Goal: Find specific page/section: Find specific page/section

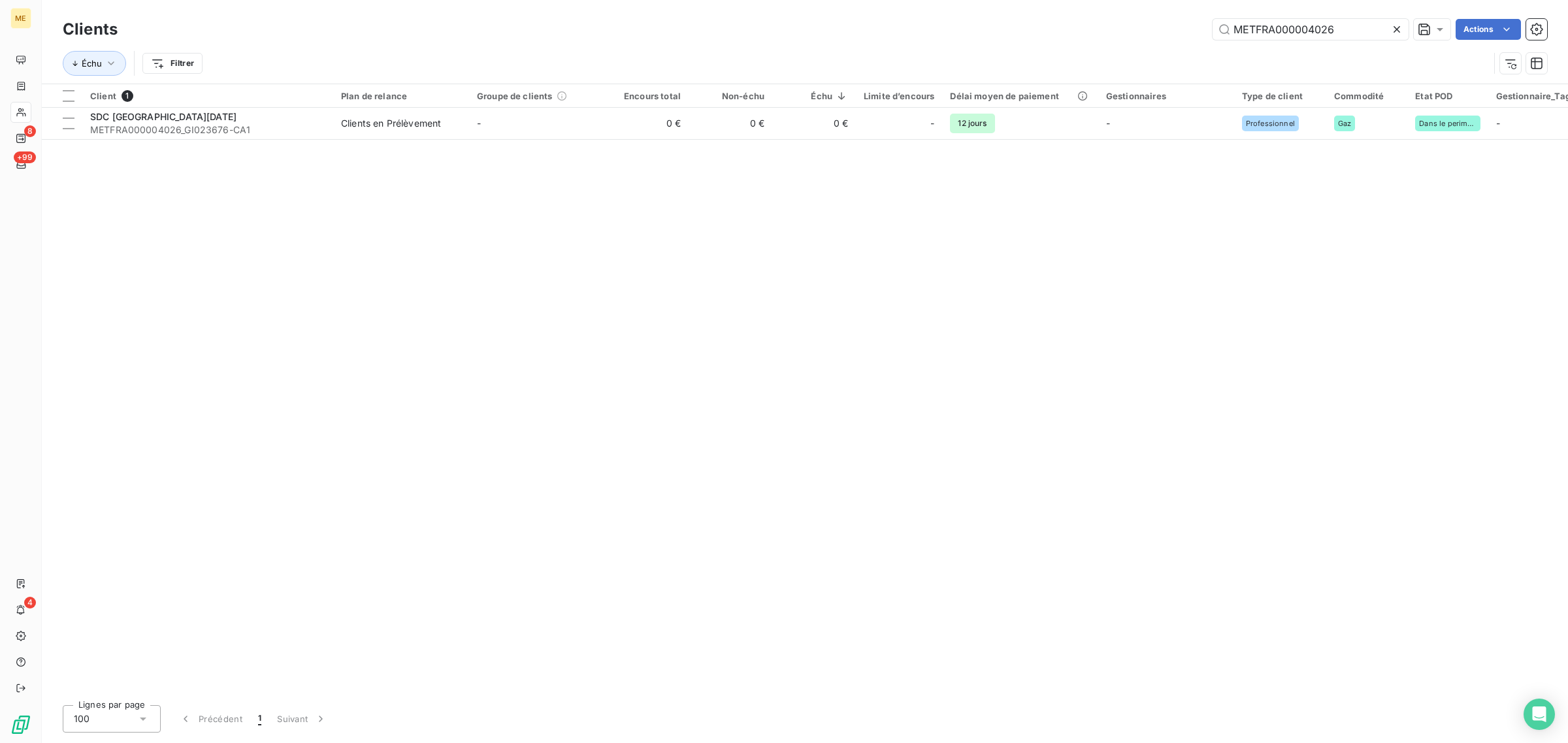
drag, startPoint x: 1346, startPoint y: 23, endPoint x: 1037, endPoint y: 20, distance: 309.0
click at [1044, 21] on div "METFRA000004026 Actions" at bounding box center [840, 29] width 1413 height 20
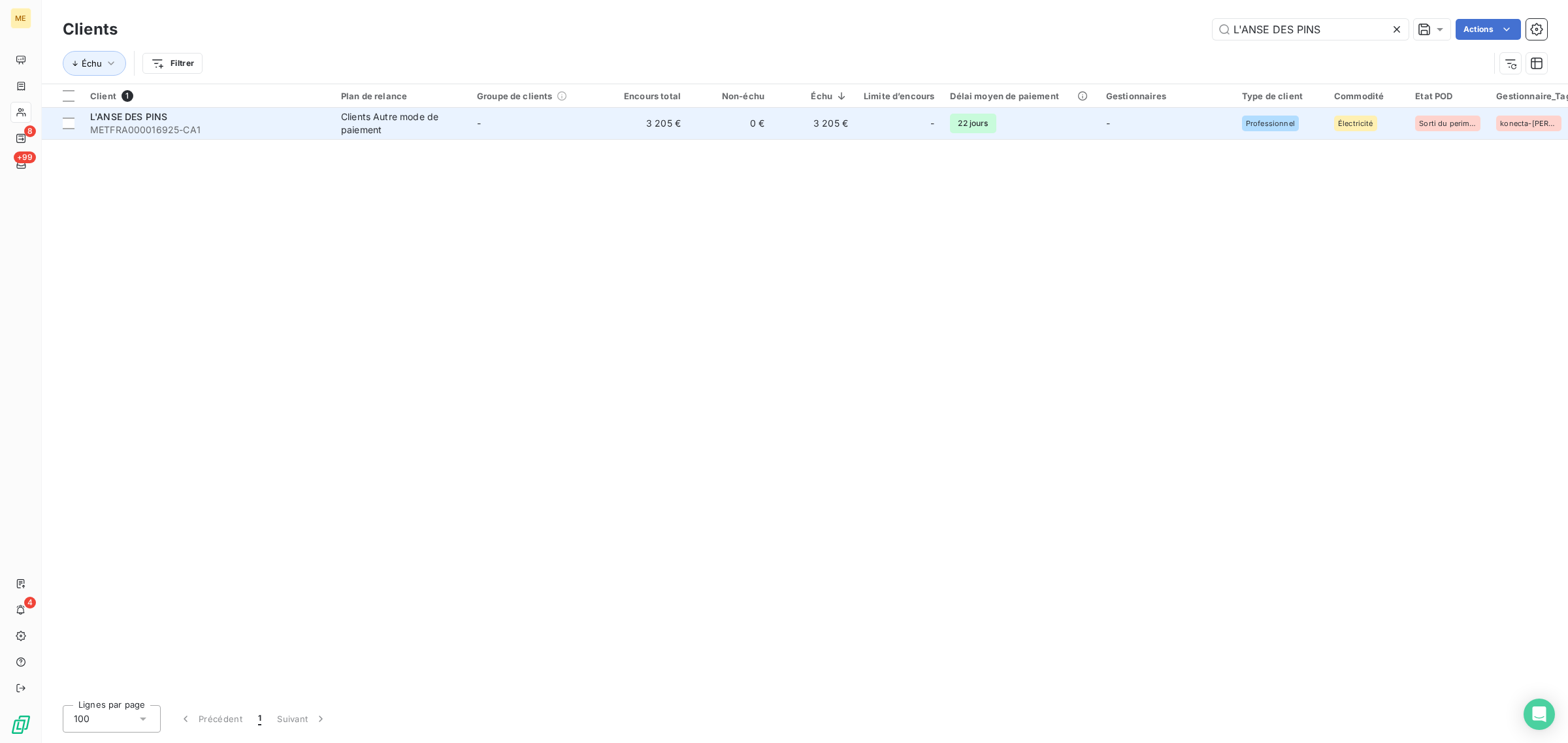
type input "L'ANSE DES PINS"
click at [590, 120] on td "-" at bounding box center [537, 123] width 136 height 32
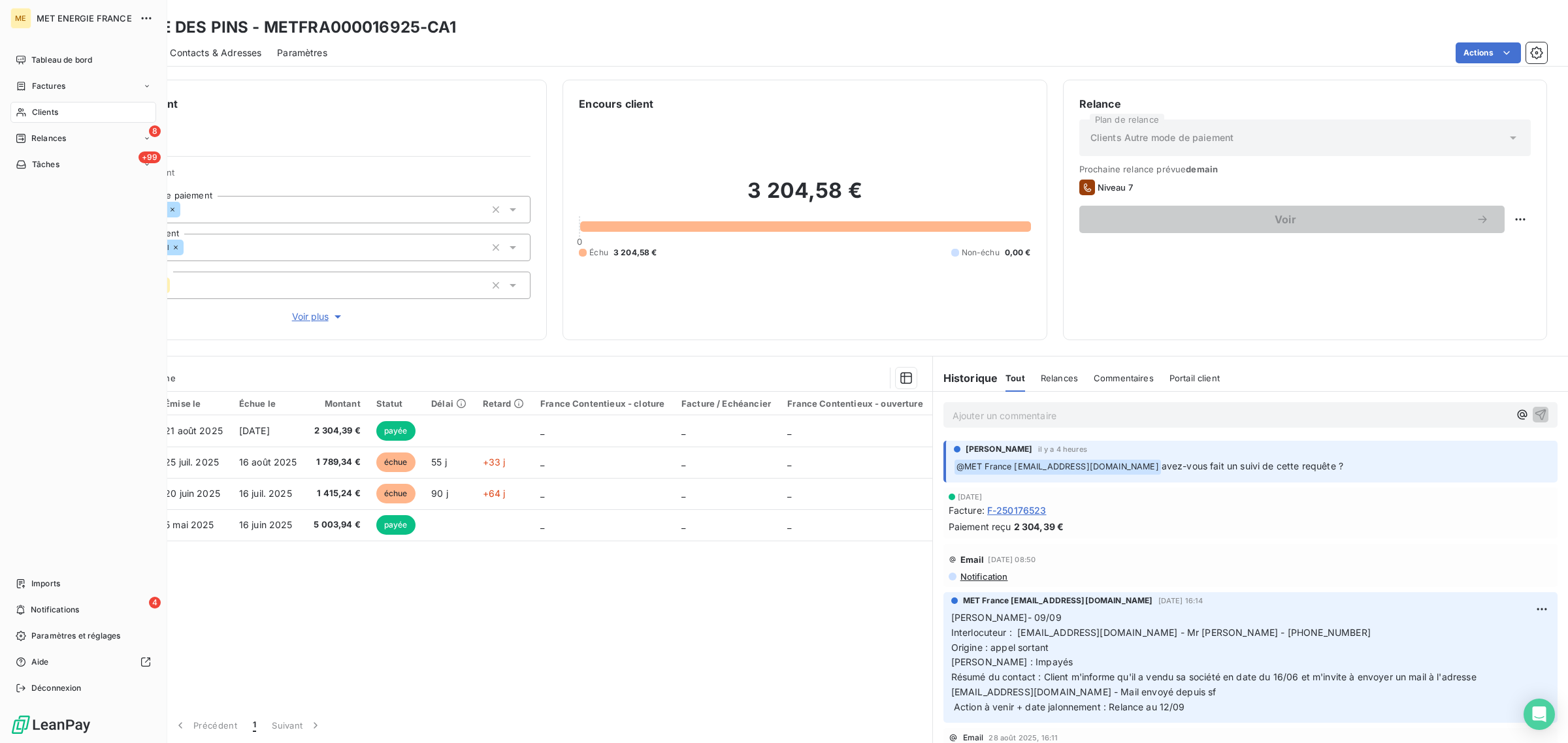
click at [34, 109] on span "Clients" at bounding box center [44, 113] width 26 height 12
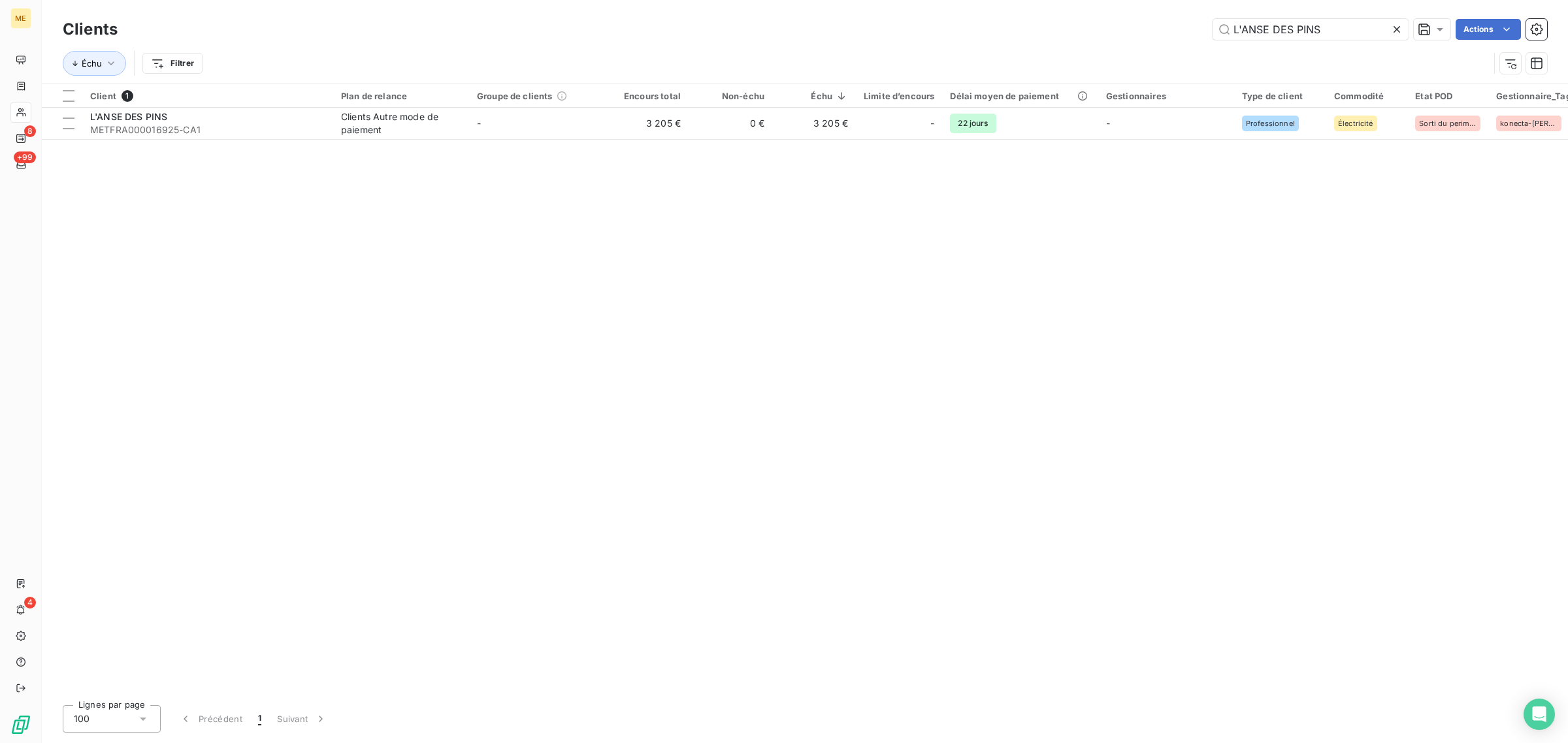
drag, startPoint x: 1354, startPoint y: 24, endPoint x: 1094, endPoint y: 20, distance: 260.0
click at [1104, 20] on div "L'ANSE DES PINS Actions" at bounding box center [840, 29] width 1413 height 20
type input "METFRA000001376_GI123481"
click at [485, 143] on div "Client 1 Plan de relance Groupe de clients Encours total Non-échu Échu Limite d…" at bounding box center [805, 389] width 1526 height 611
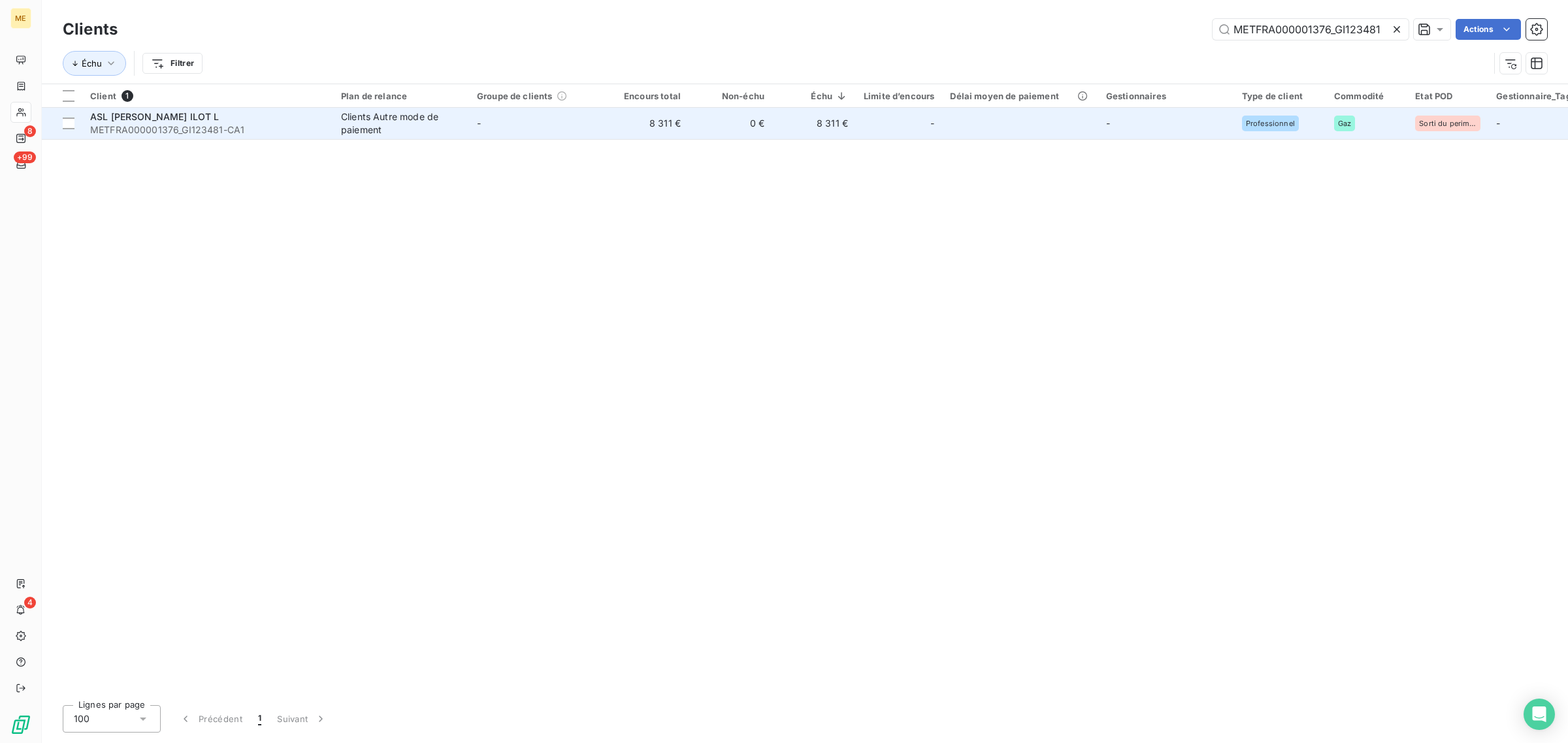
click at [496, 127] on td "-" at bounding box center [537, 123] width 136 height 32
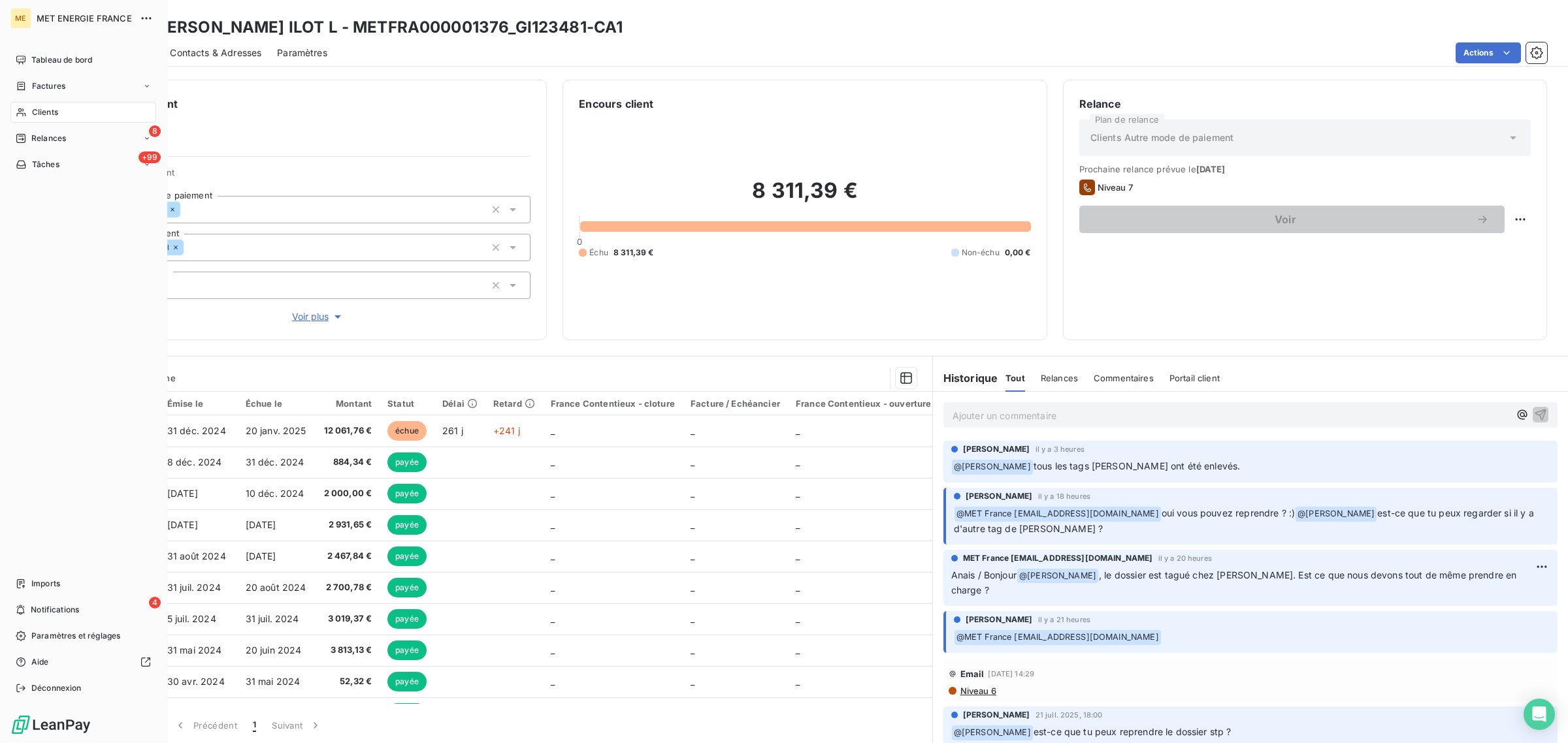
click at [32, 111] on span "Clients" at bounding box center [44, 113] width 26 height 12
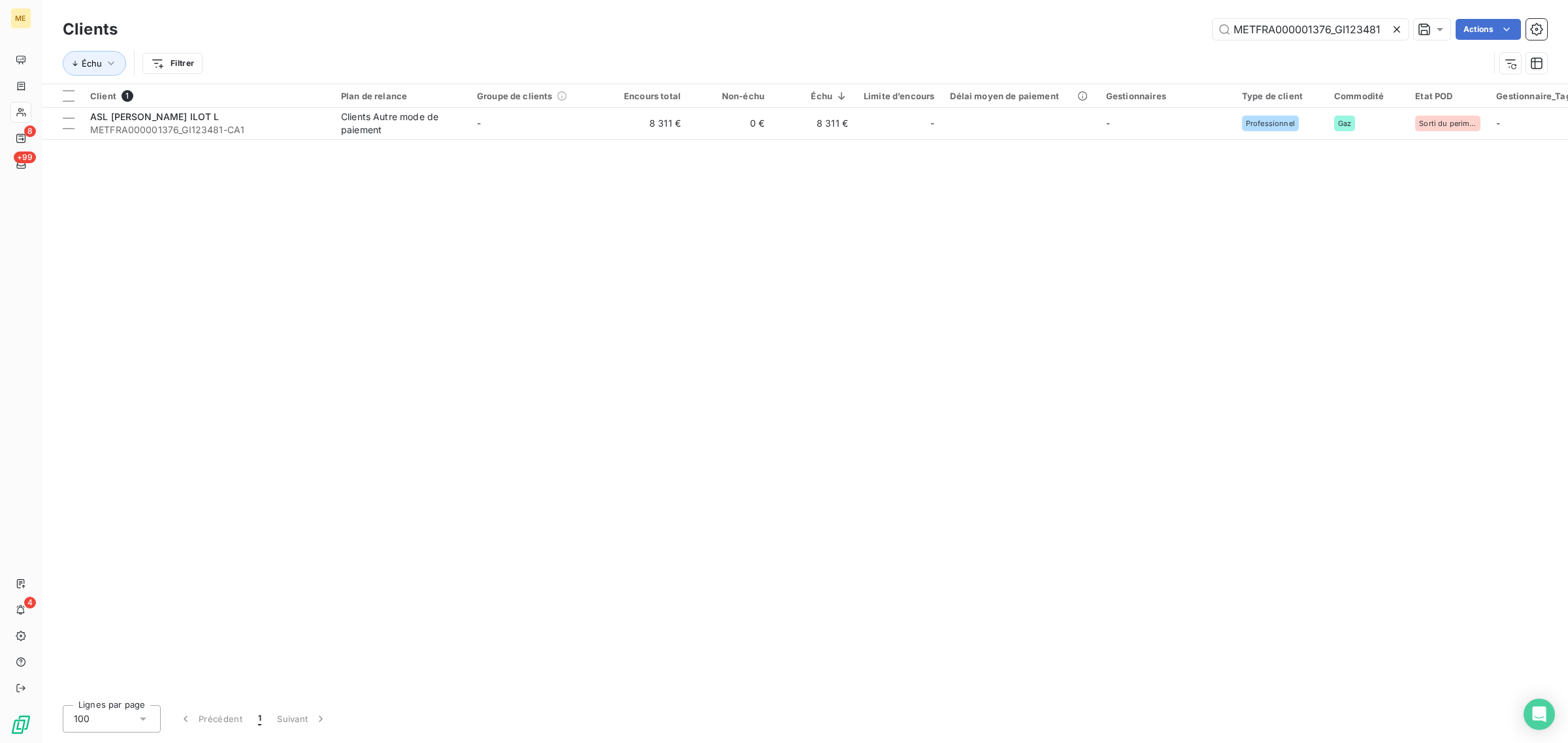
click at [1393, 24] on icon at bounding box center [1396, 29] width 13 height 13
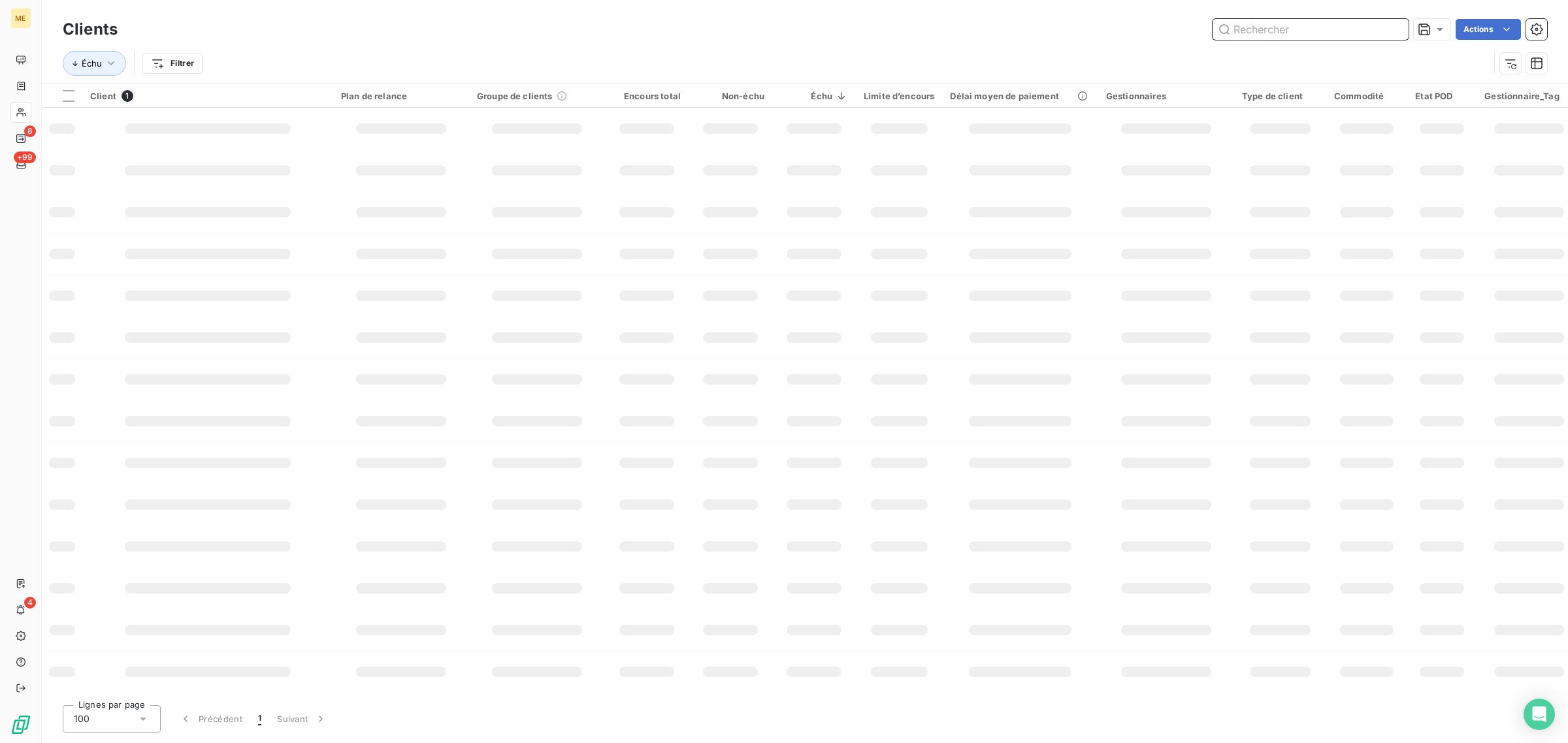
click at [1327, 28] on input "text" at bounding box center [1310, 29] width 196 height 20
paste input "METFRA000004835_GI077487"
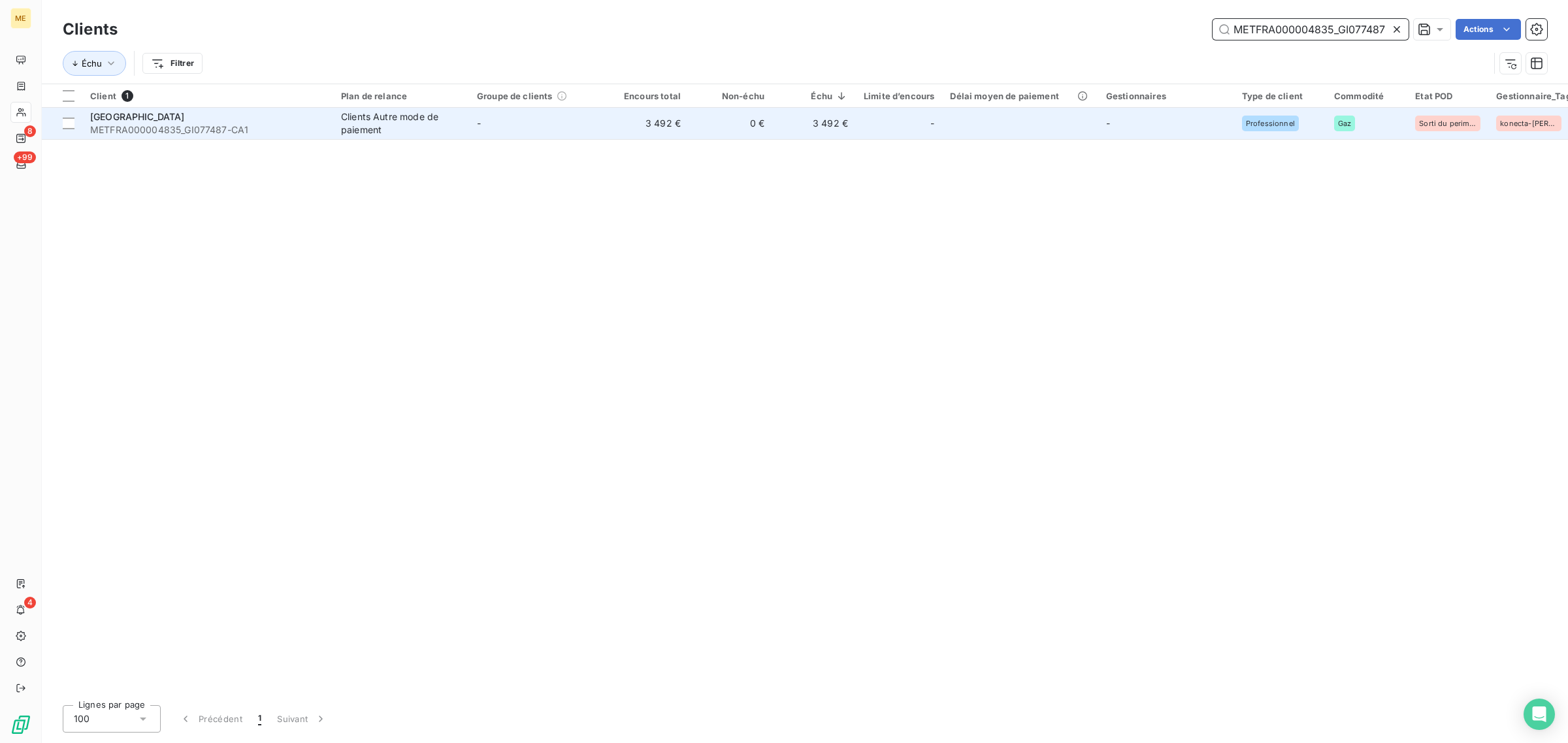
type input "METFRA000004835_GI077487"
click at [730, 129] on td "0 €" at bounding box center [731, 123] width 84 height 32
